Goal: Navigation & Orientation: Find specific page/section

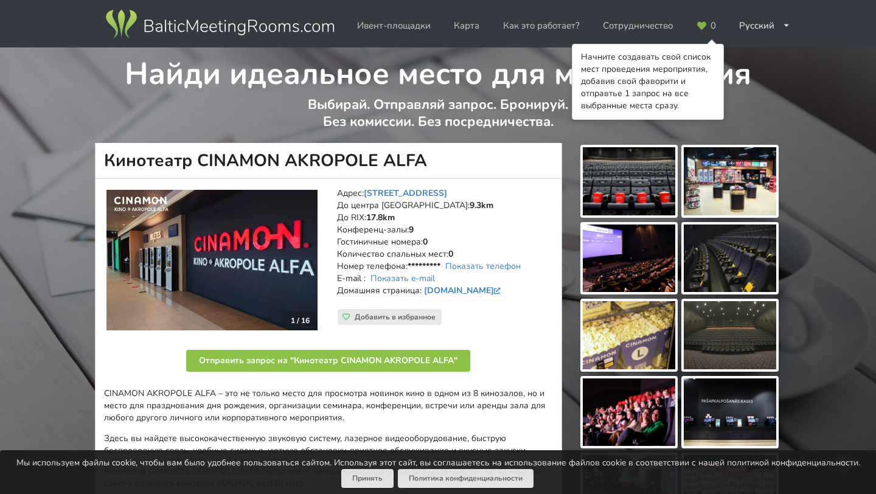
click at [88, 103] on div "Найди идеальное место для мероприятия Выбирай. Отправляй запрос. Бронируй. Без …" at bounding box center [438, 95] width 876 height 96
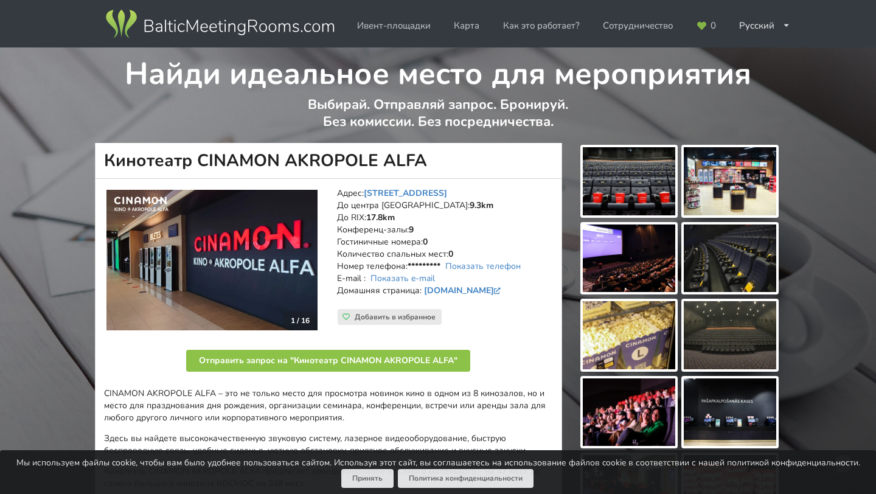
click at [177, 26] on img at bounding box center [219, 24] width 233 height 34
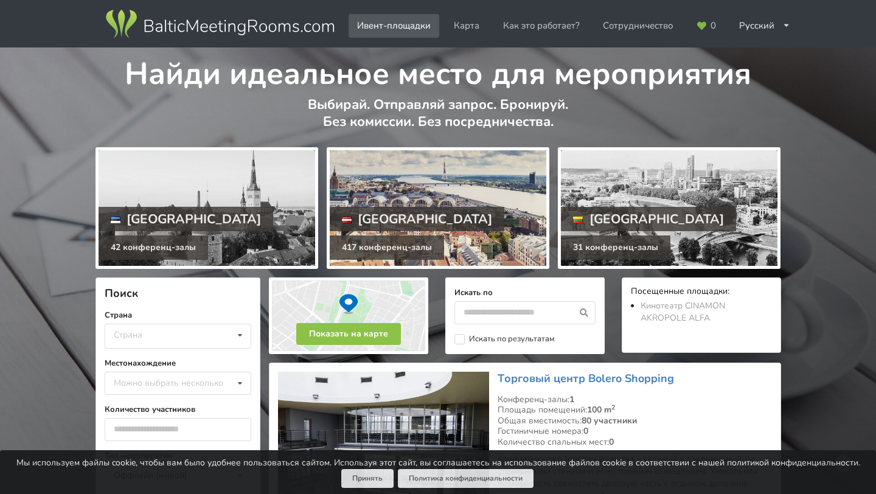
click at [447, 222] on div at bounding box center [438, 208] width 217 height 116
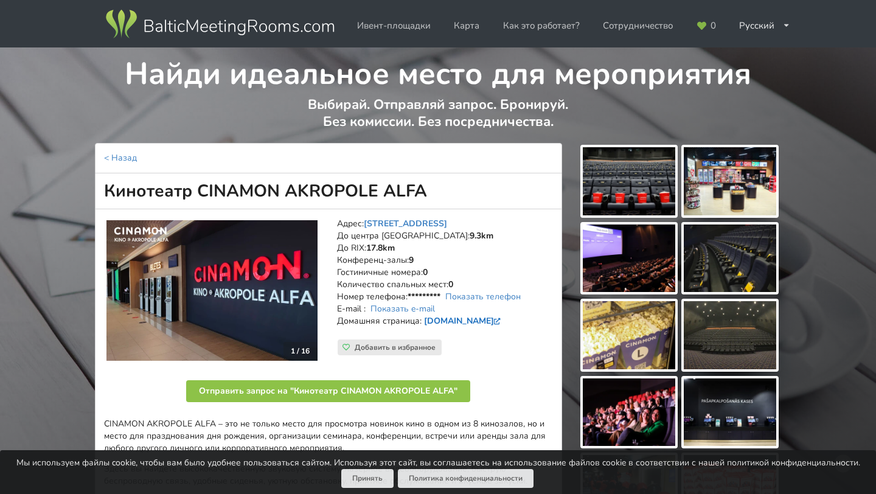
click at [475, 322] on link "[DOMAIN_NAME]" at bounding box center [464, 321] width 80 height 12
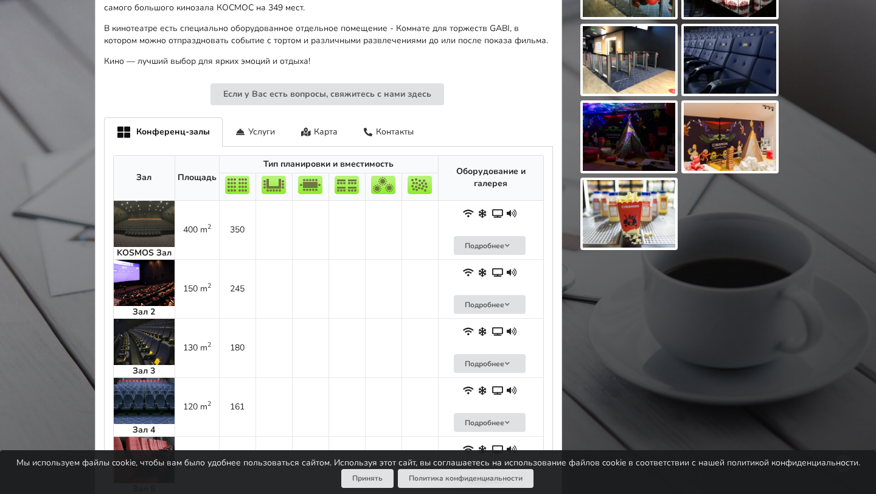
scroll to position [507, 0]
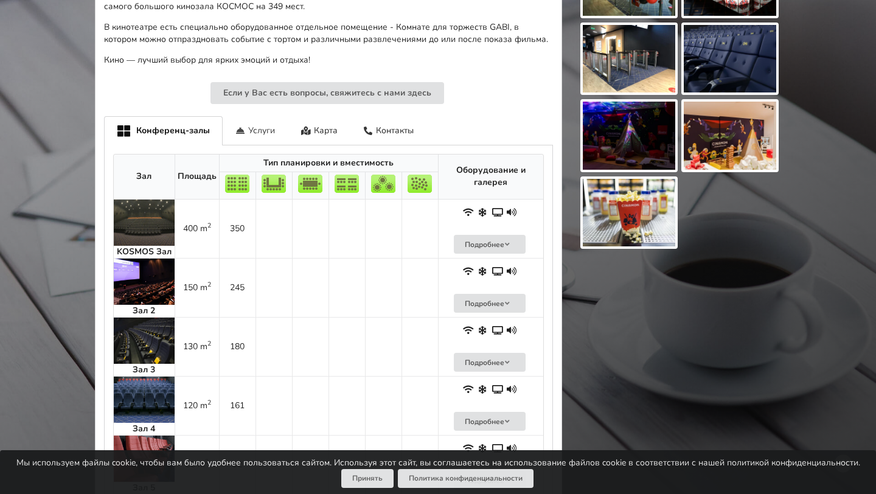
click at [249, 132] on div "Услуги" at bounding box center [256, 130] width 66 height 29
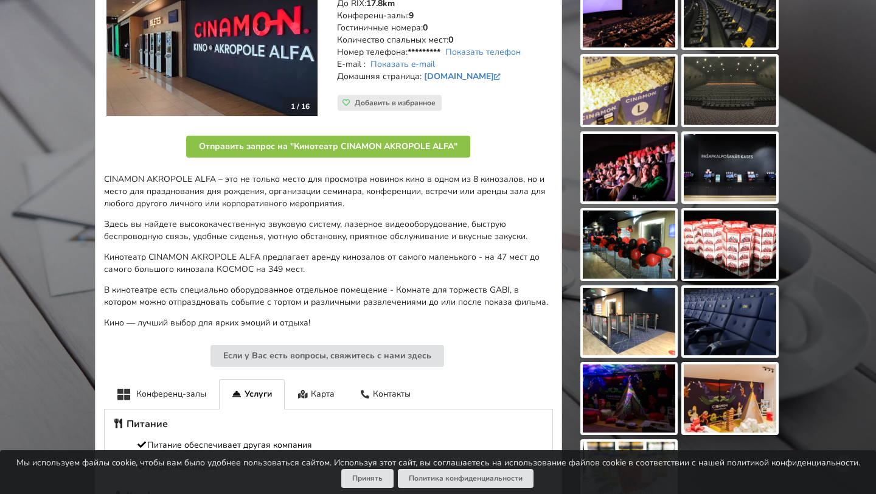
scroll to position [0, 0]
